Goal: Find contact information: Find contact information

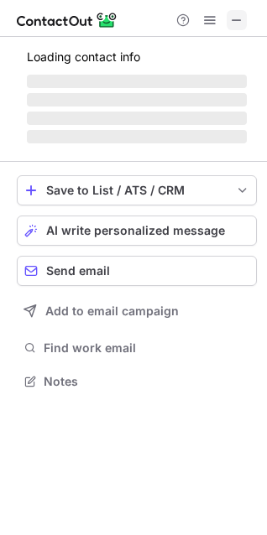
scroll to position [365, 267]
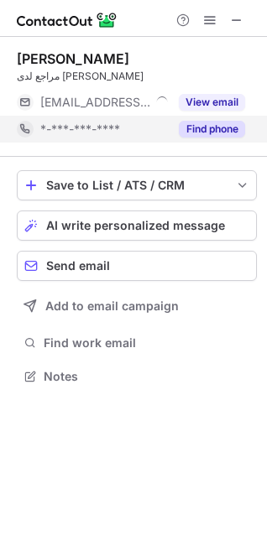
click at [195, 135] on button "Find phone" at bounding box center [212, 129] width 66 height 17
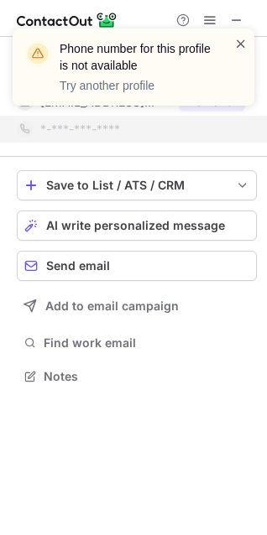
click at [243, 41] on span at bounding box center [240, 43] width 13 height 17
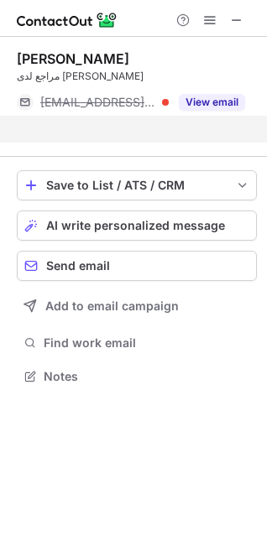
scroll to position [338, 267]
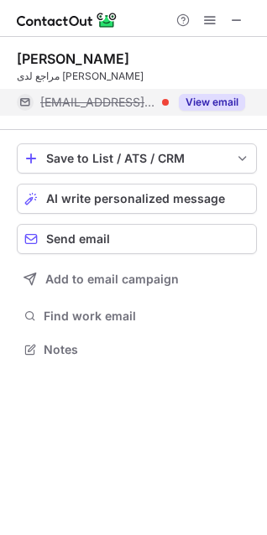
click at [203, 103] on button "View email" at bounding box center [212, 102] width 66 height 17
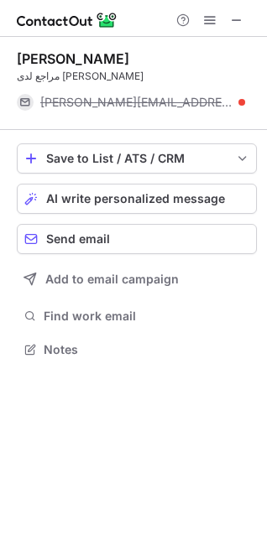
click at [220, 24] on div at bounding box center [209, 20] width 80 height 20
click at [232, 20] on span at bounding box center [236, 19] width 13 height 13
